Goal: Task Accomplishment & Management: Manage account settings

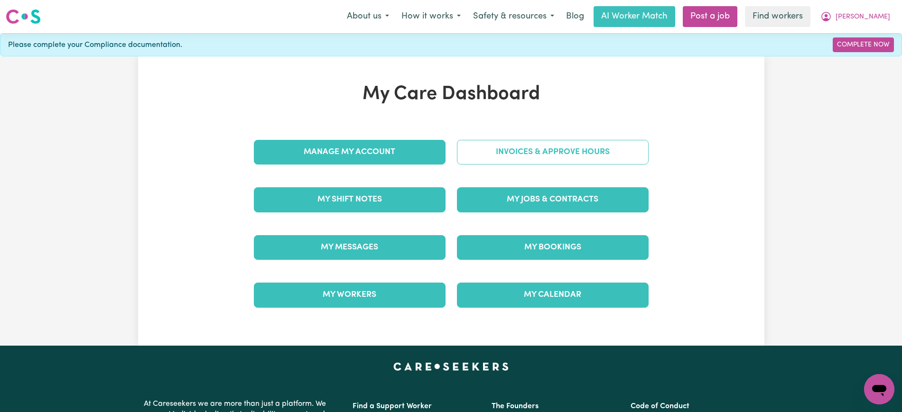
click at [506, 145] on link "Invoices & Approve Hours" at bounding box center [553, 152] width 192 height 25
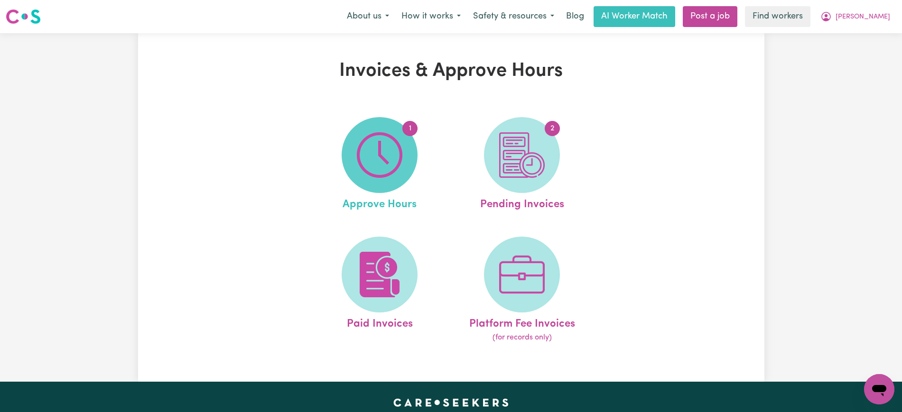
click at [374, 155] on img at bounding box center [380, 155] width 46 height 46
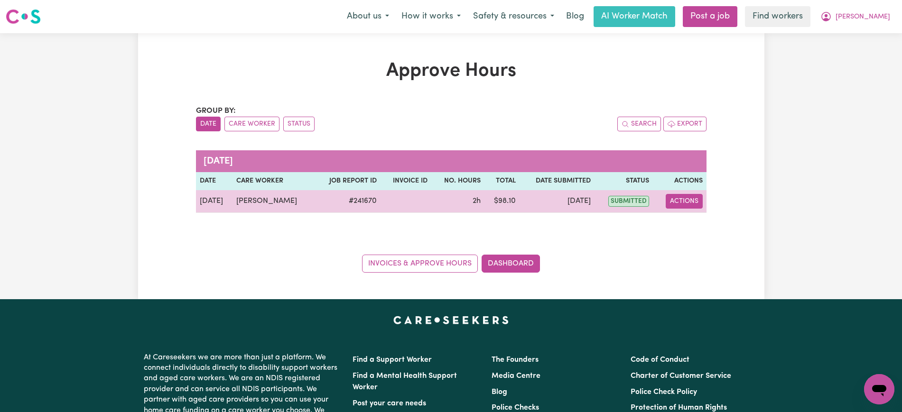
drag, startPoint x: 676, startPoint y: 201, endPoint x: 681, endPoint y: 207, distance: 8.1
click at [678, 201] on button "Actions" at bounding box center [684, 201] width 37 height 15
click at [689, 228] on link "View Job Report" at bounding box center [708, 223] width 81 height 19
select select "pm"
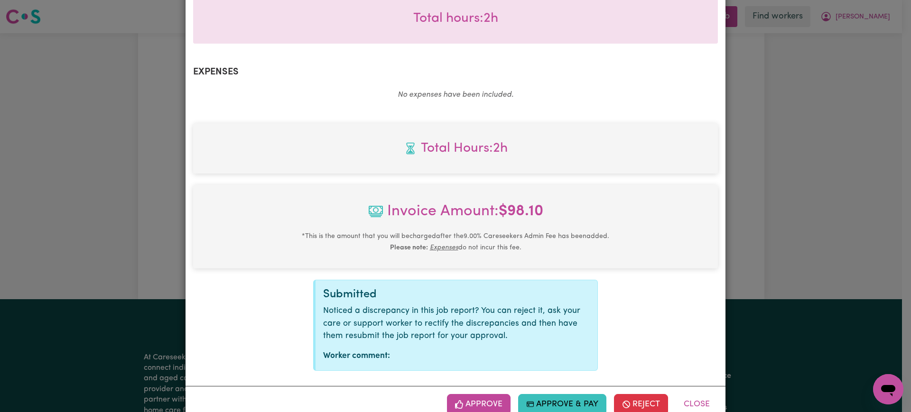
scroll to position [332, 0]
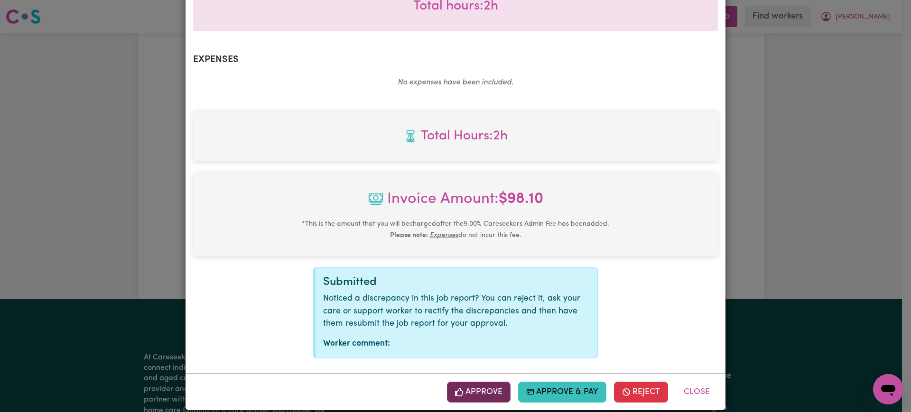
click at [484, 382] on button "Approve" at bounding box center [479, 392] width 64 height 21
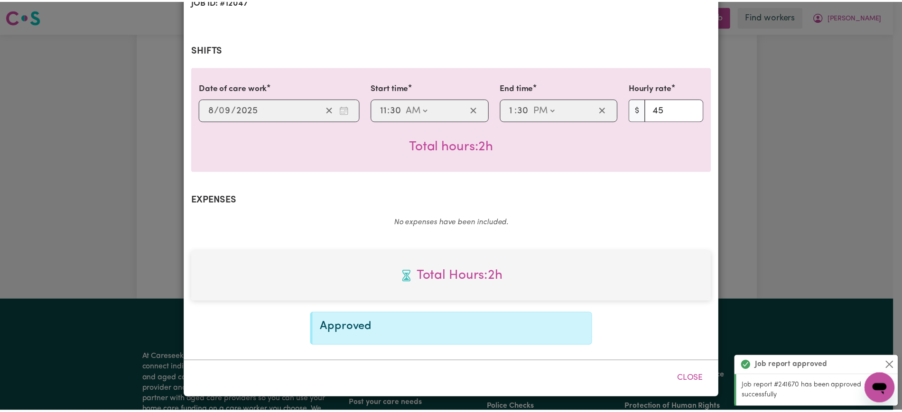
scroll to position [179, 0]
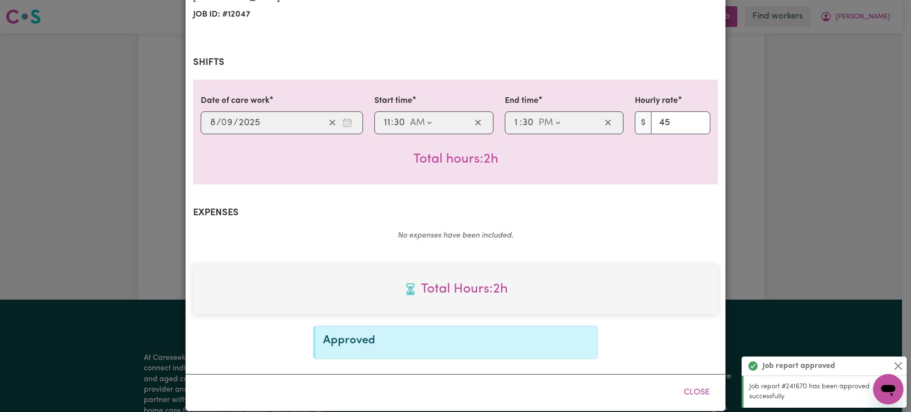
click at [760, 102] on div "Job Report # 241670 - [PERSON_NAME] Summary Job report # 241670 Client name: [P…" at bounding box center [455, 206] width 911 height 412
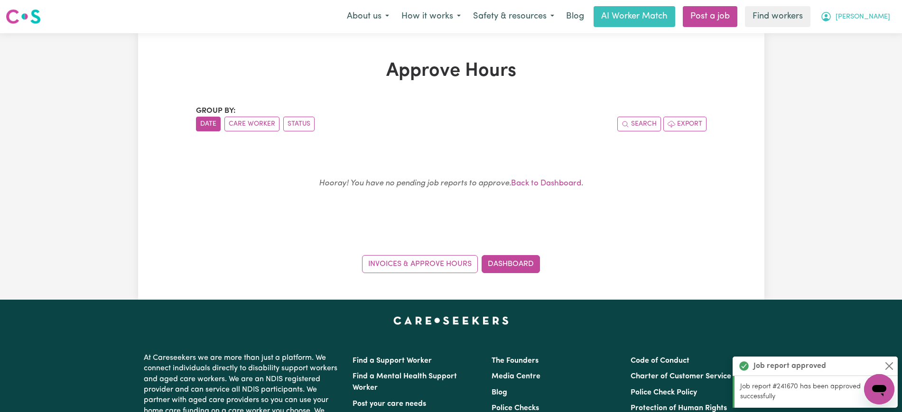
drag, startPoint x: 842, startPoint y: 15, endPoint x: 842, endPoint y: 19, distance: 4.8
click at [842, 15] on button "[PERSON_NAME]" at bounding box center [855, 17] width 82 height 20
click at [849, 58] on link "Logout" at bounding box center [858, 55] width 75 height 18
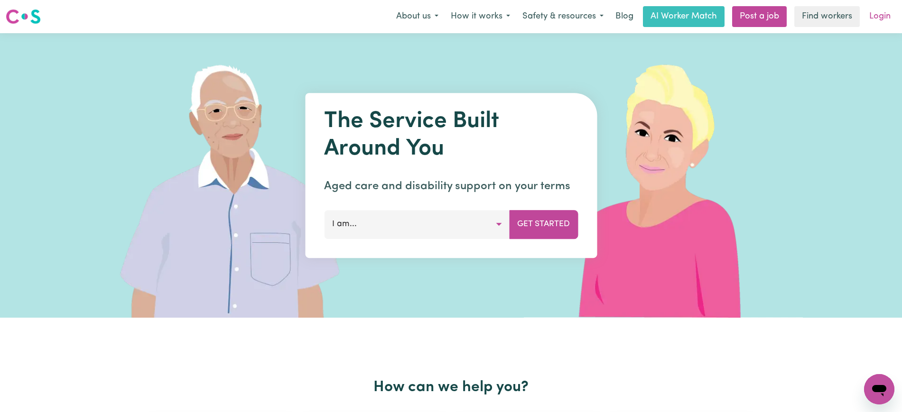
click at [882, 18] on link "Login" at bounding box center [880, 16] width 33 height 21
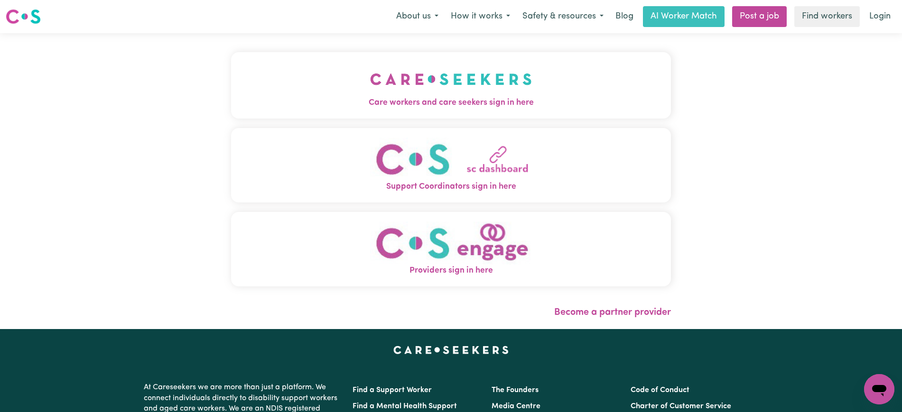
click at [468, 97] on span "Care workers and care seekers sign in here" at bounding box center [451, 103] width 440 height 12
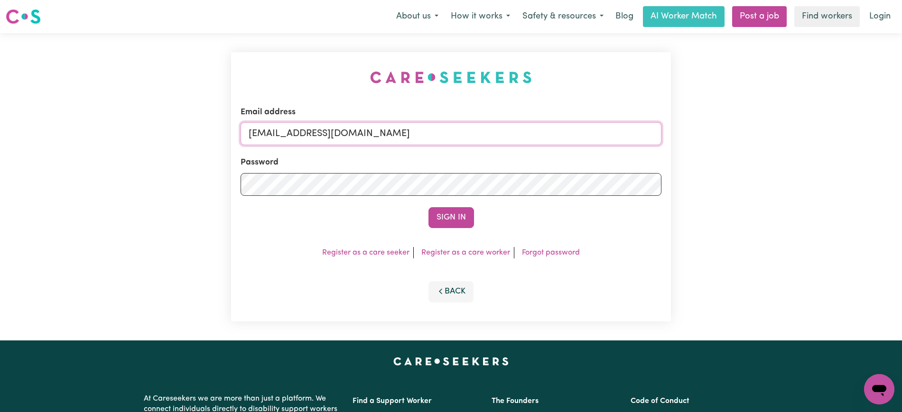
drag, startPoint x: 307, startPoint y: 133, endPoint x: 558, endPoint y: 134, distance: 250.5
click at [558, 134] on input "[EMAIL_ADDRESS][DOMAIN_NAME]" at bounding box center [451, 133] width 421 height 23
paste input "BibiArosaSpee"
type input "[EMAIL_ADDRESS][DOMAIN_NAME]"
click at [561, 92] on div "Email address [EMAIL_ADDRESS][DOMAIN_NAME] Password Sign In Register as a care …" at bounding box center [451, 187] width 440 height 270
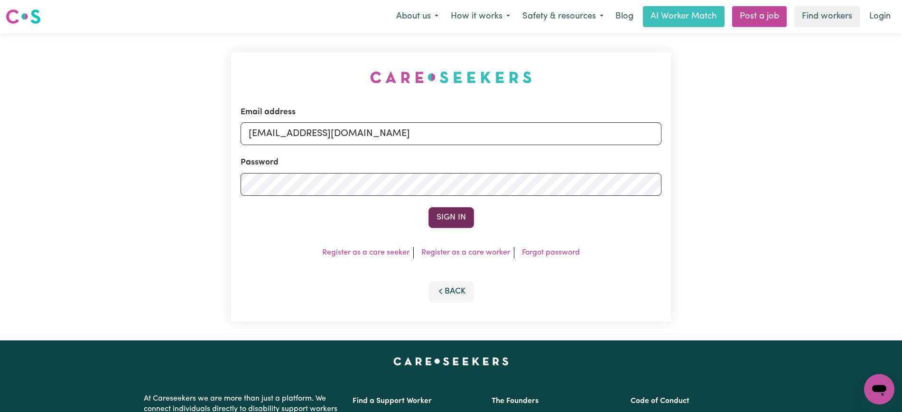
click at [452, 216] on button "Sign In" at bounding box center [451, 217] width 46 height 21
